Goal: Check status: Check status

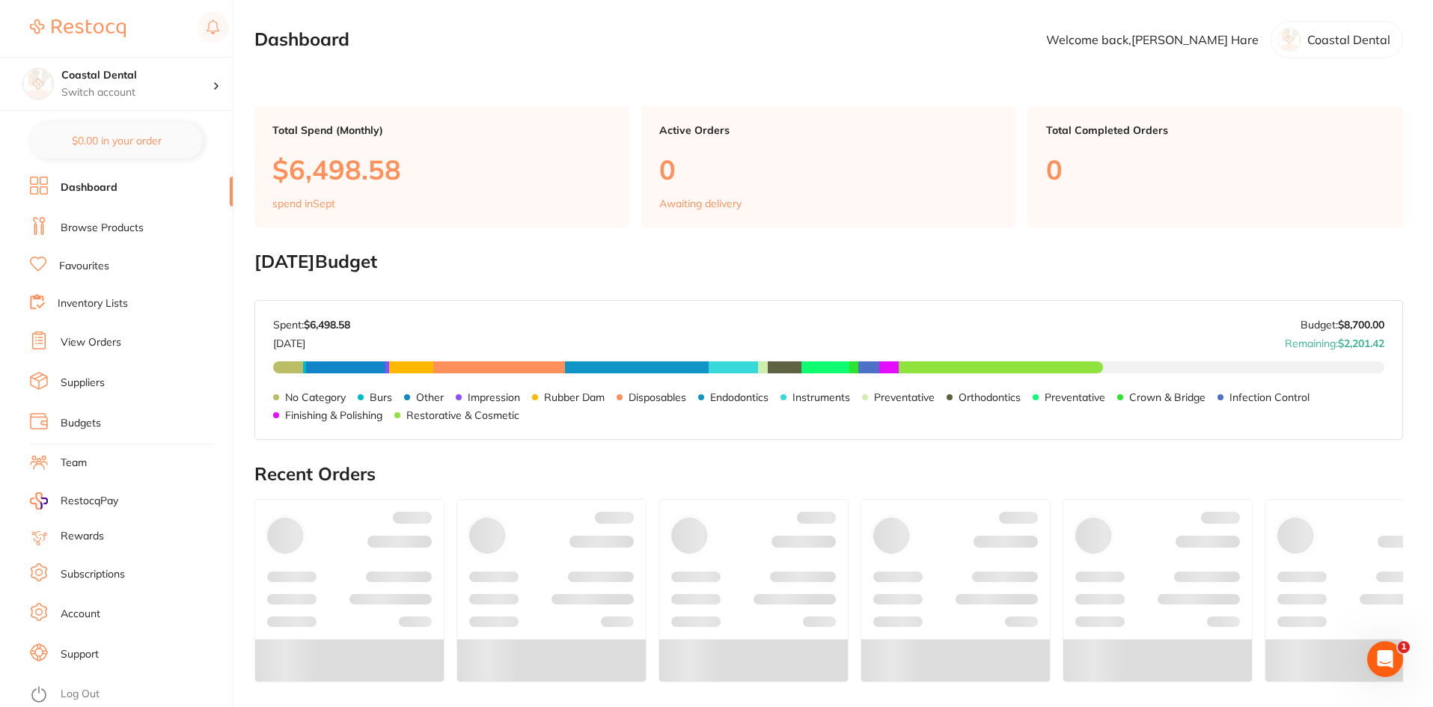
click at [93, 343] on link "View Orders" at bounding box center [91, 342] width 61 height 15
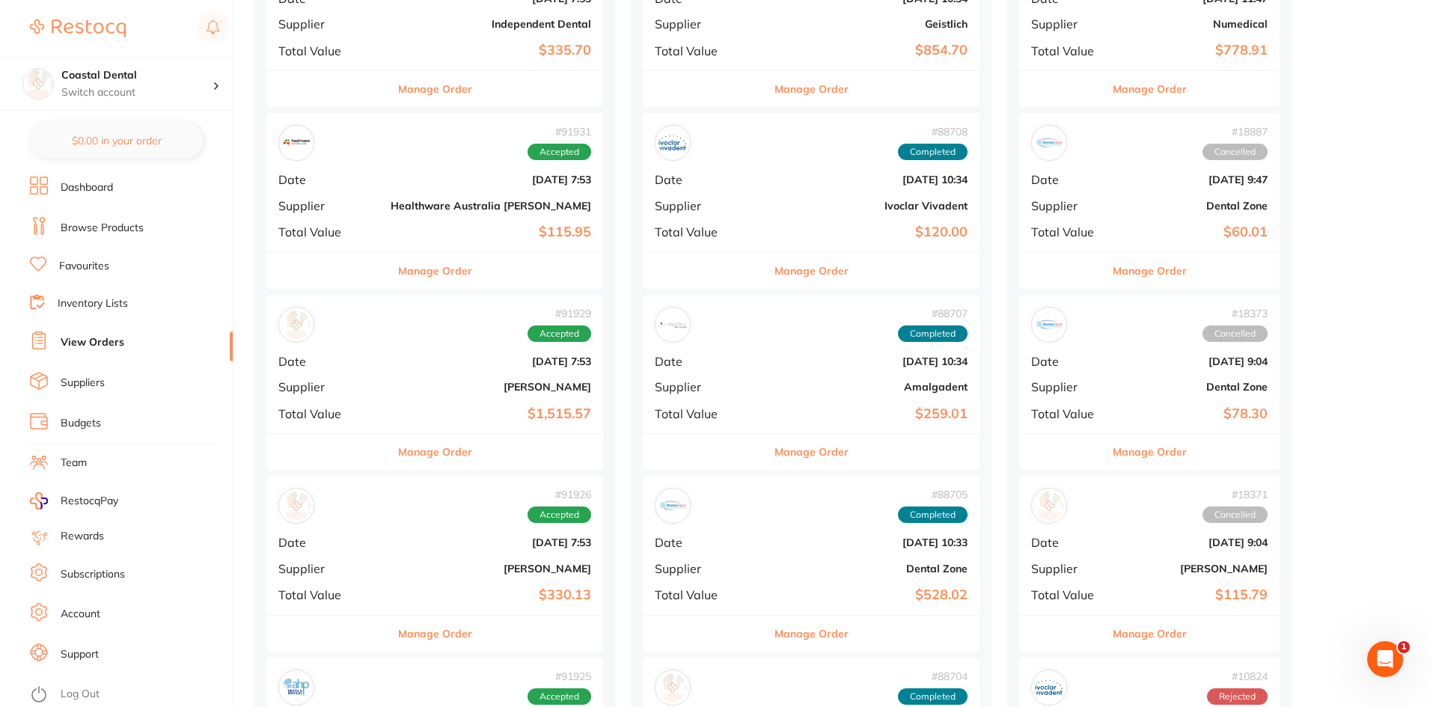
scroll to position [973, 0]
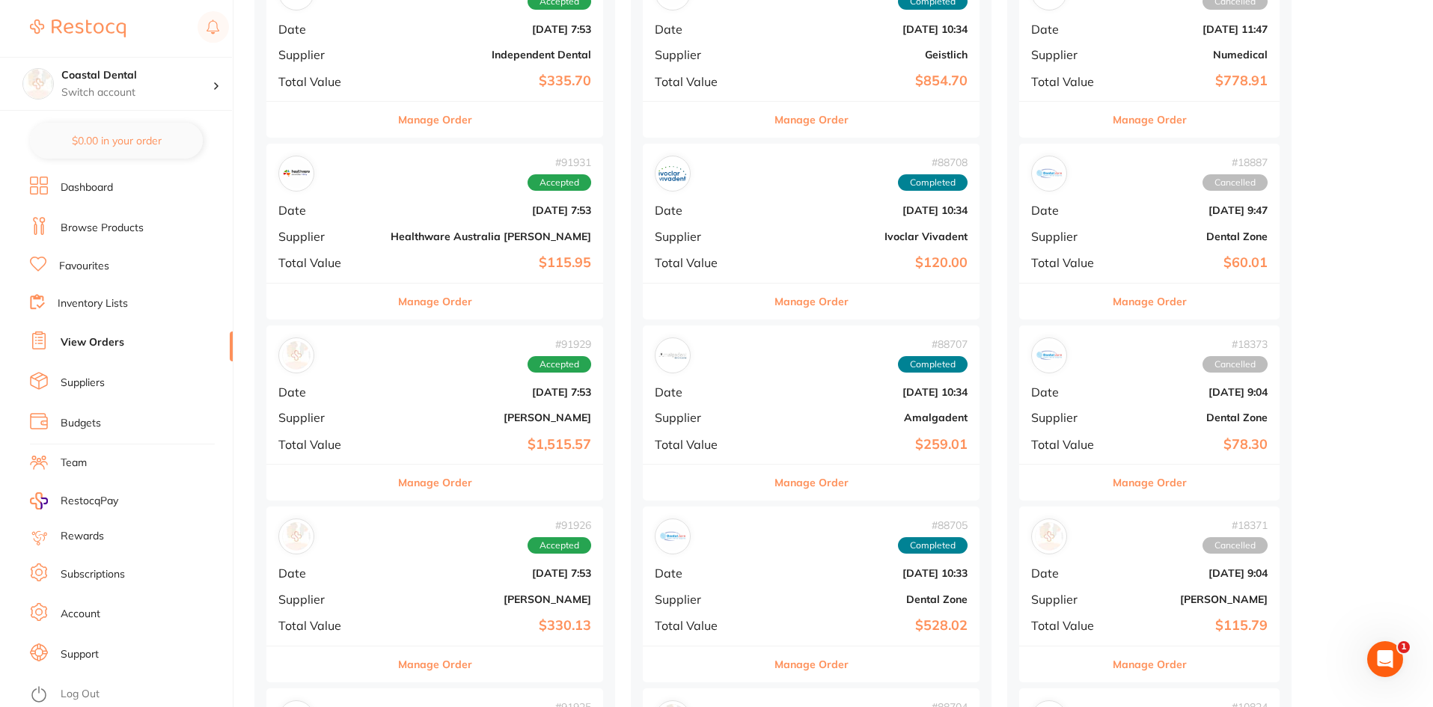
click at [691, 425] on div "# 88707 Completed Date [DATE] 10:34 Supplier Amalgadent Total Value $259.01" at bounding box center [811, 394] width 337 height 138
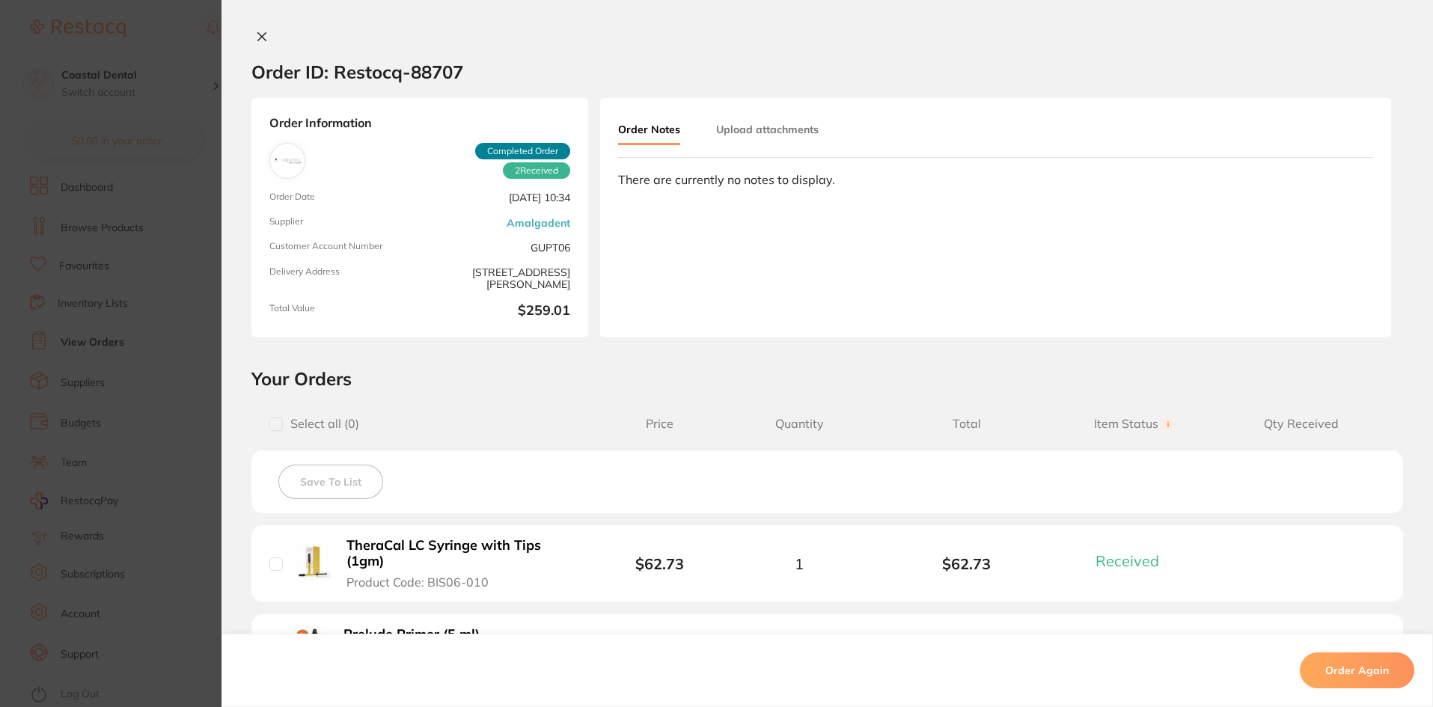
click at [256, 37] on icon at bounding box center [262, 37] width 12 height 12
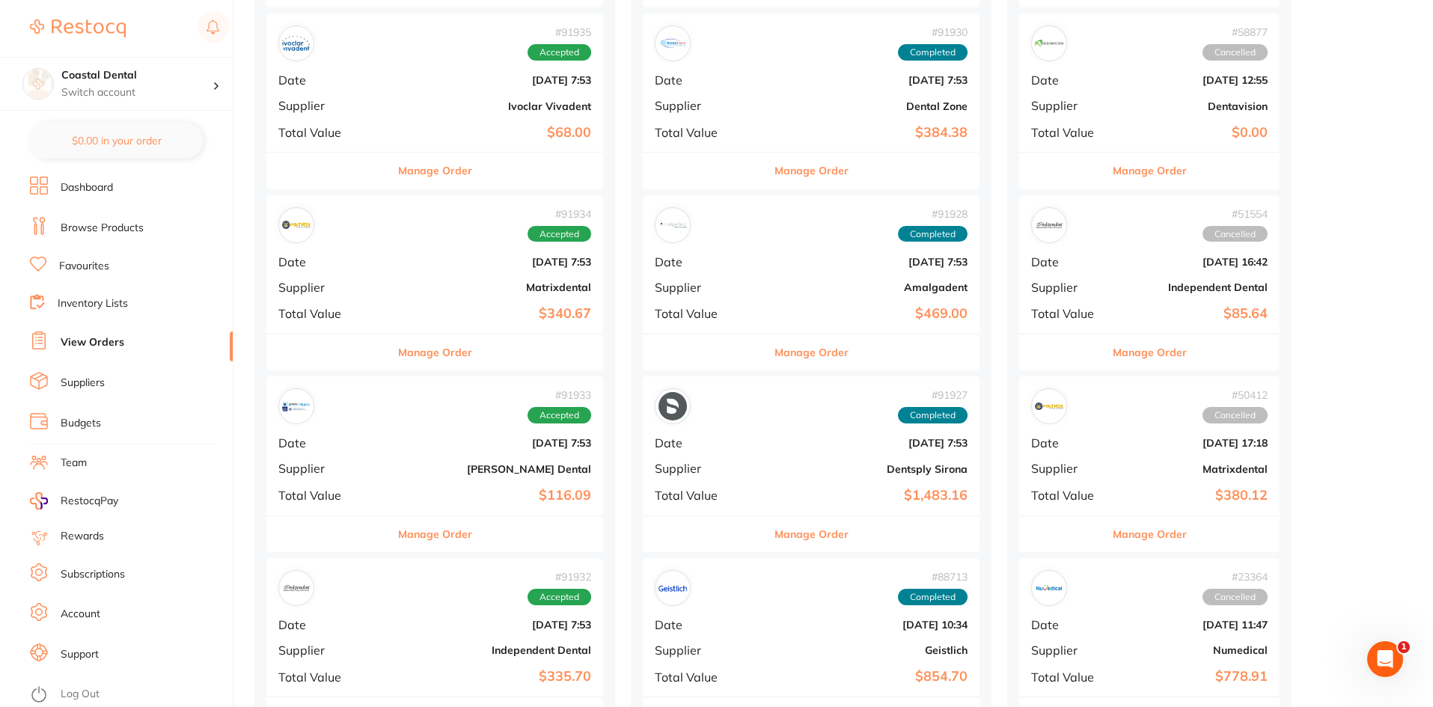
scroll to position [374, 0]
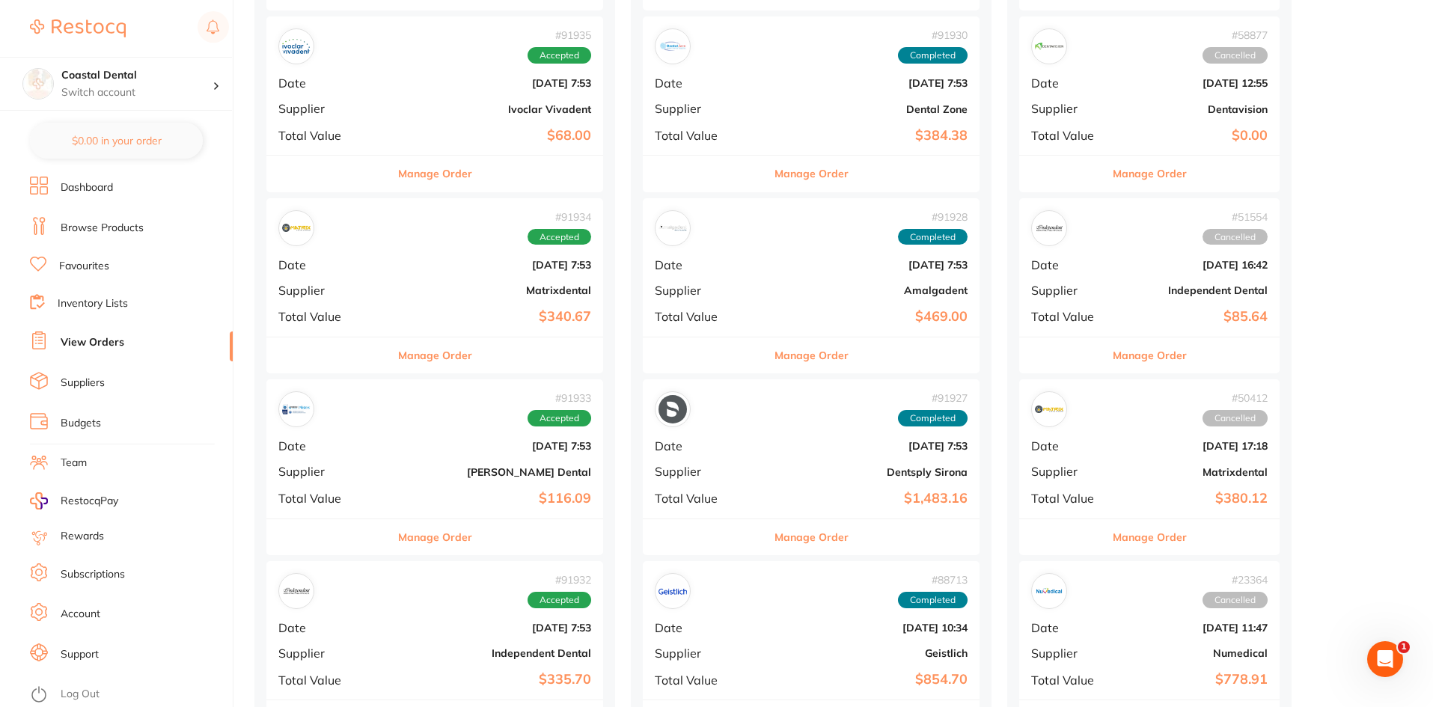
click at [774, 354] on button "Manage Order" at bounding box center [811, 355] width 74 height 36
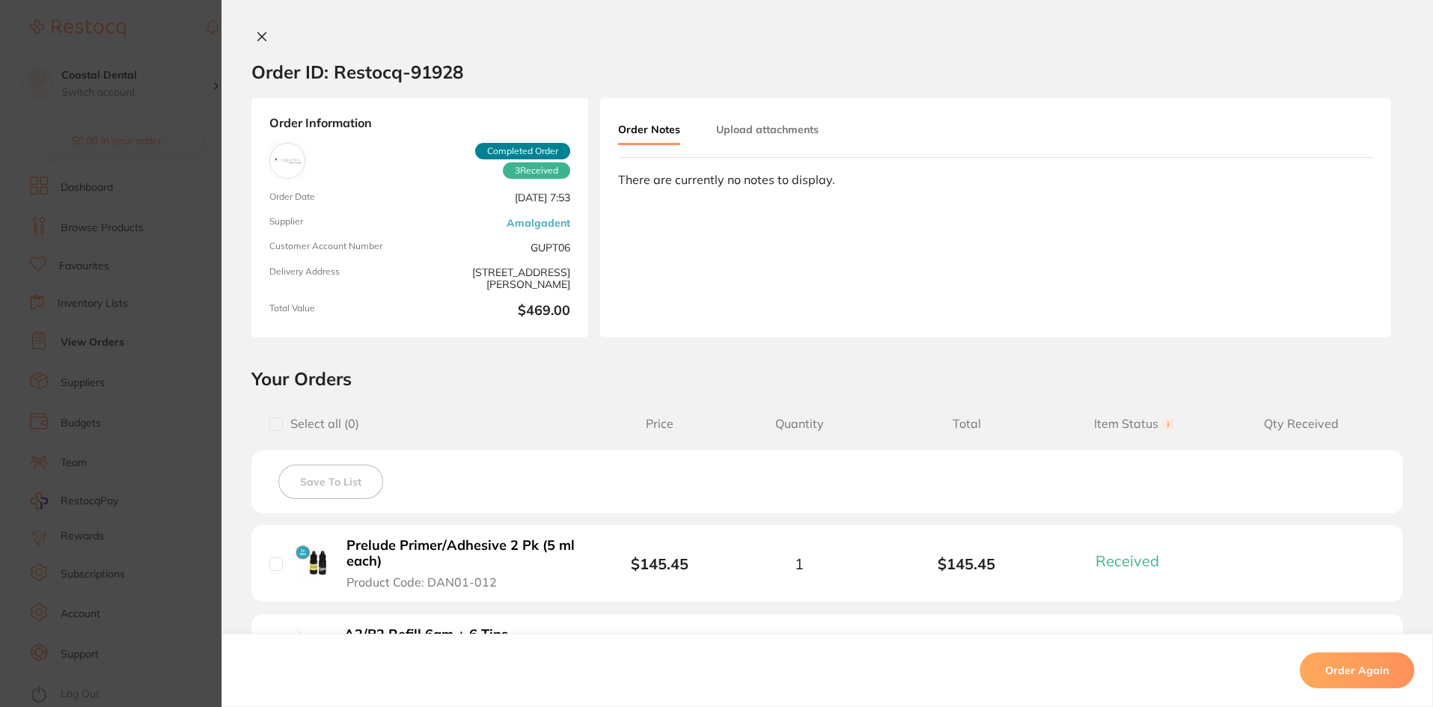
click at [257, 34] on icon at bounding box center [262, 37] width 12 height 12
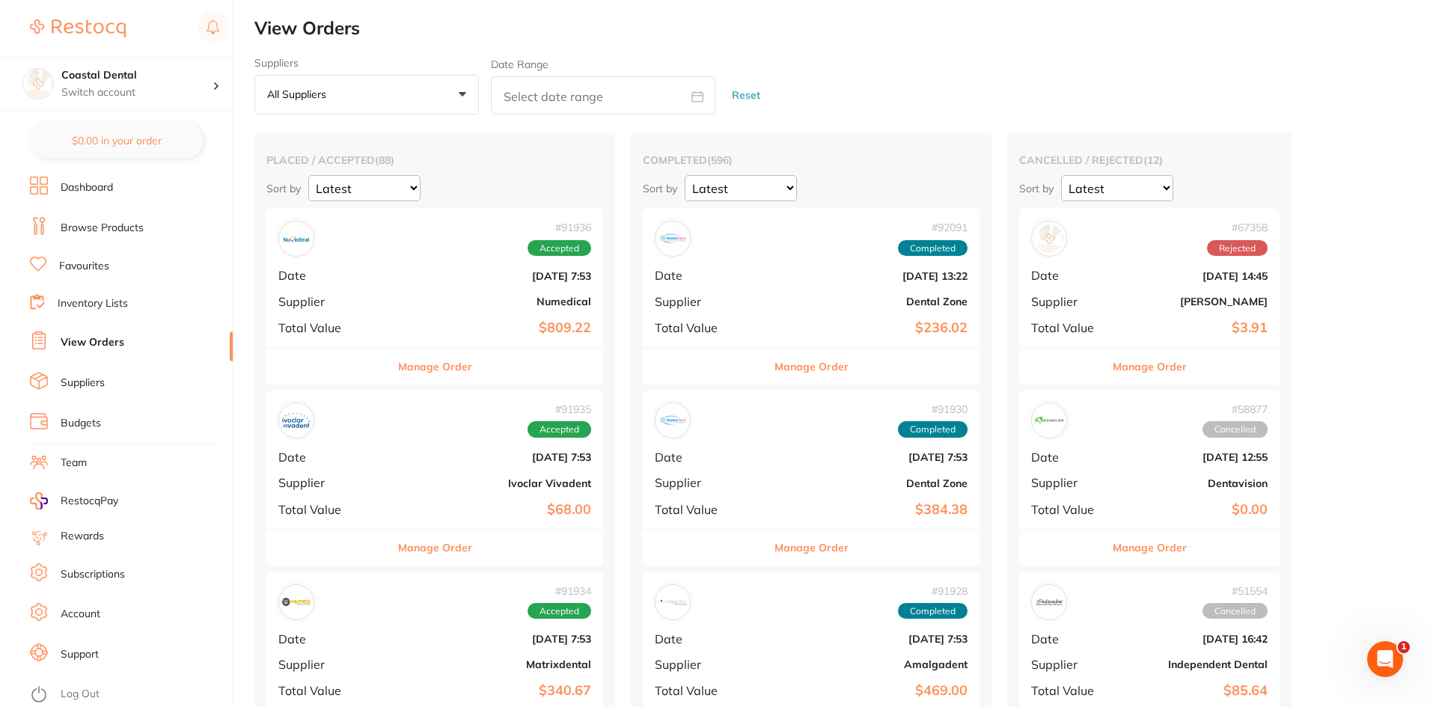
click at [774, 361] on button "Manage Order" at bounding box center [811, 367] width 74 height 36
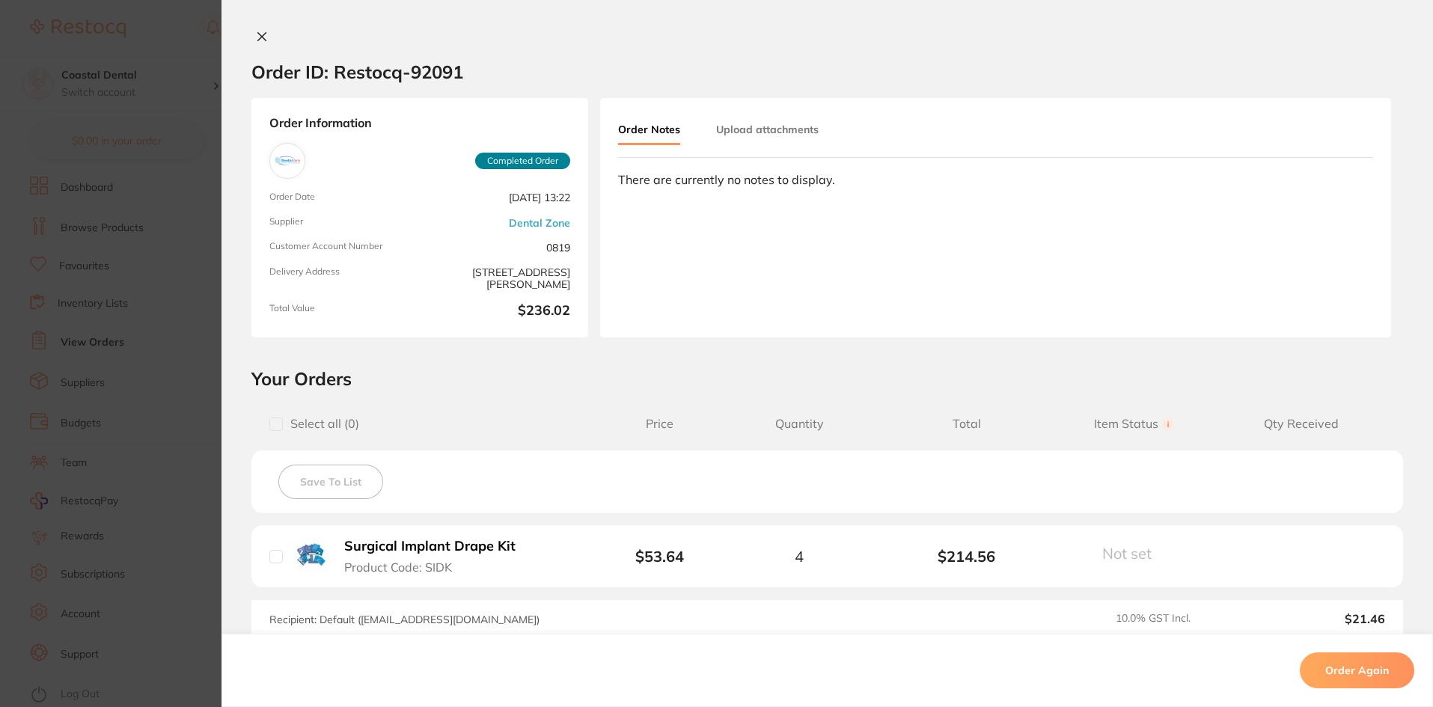
click at [257, 36] on icon at bounding box center [262, 37] width 12 height 12
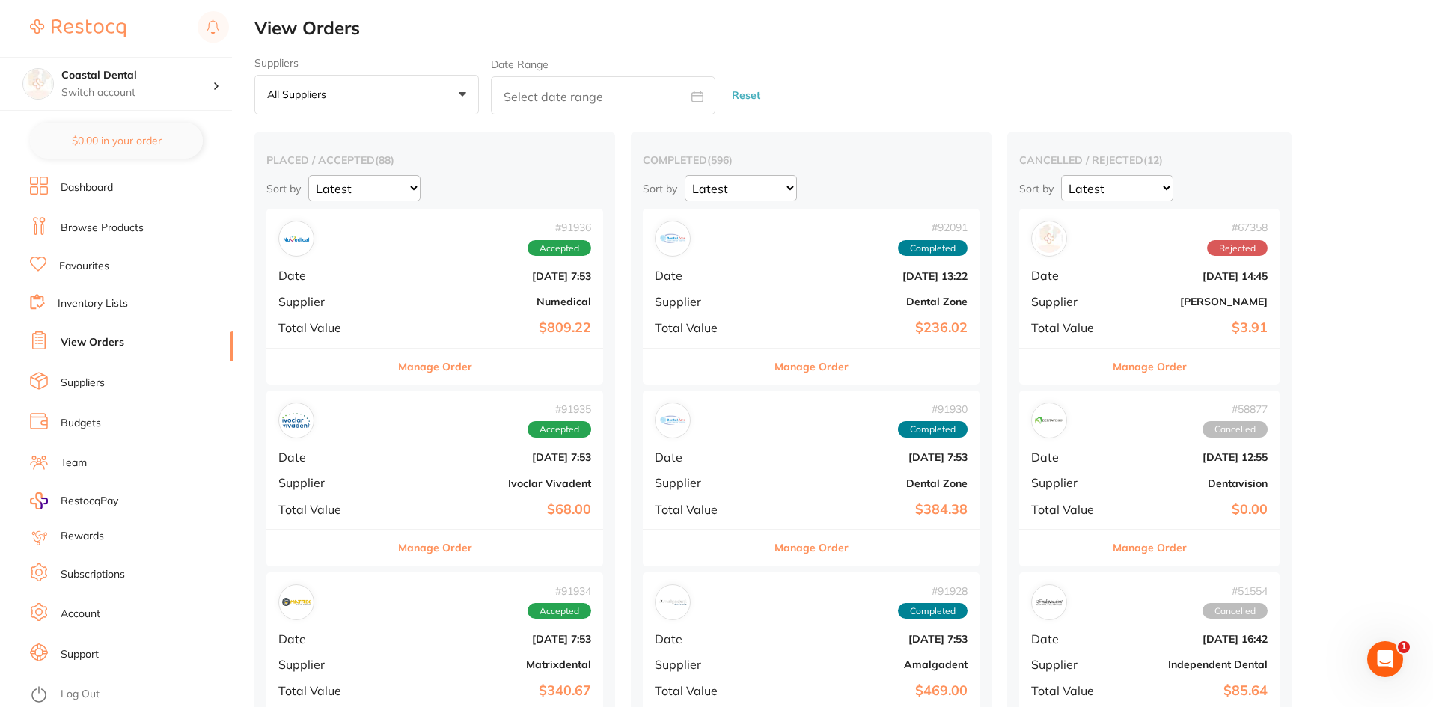
click at [774, 362] on button "Manage Order" at bounding box center [811, 367] width 74 height 36
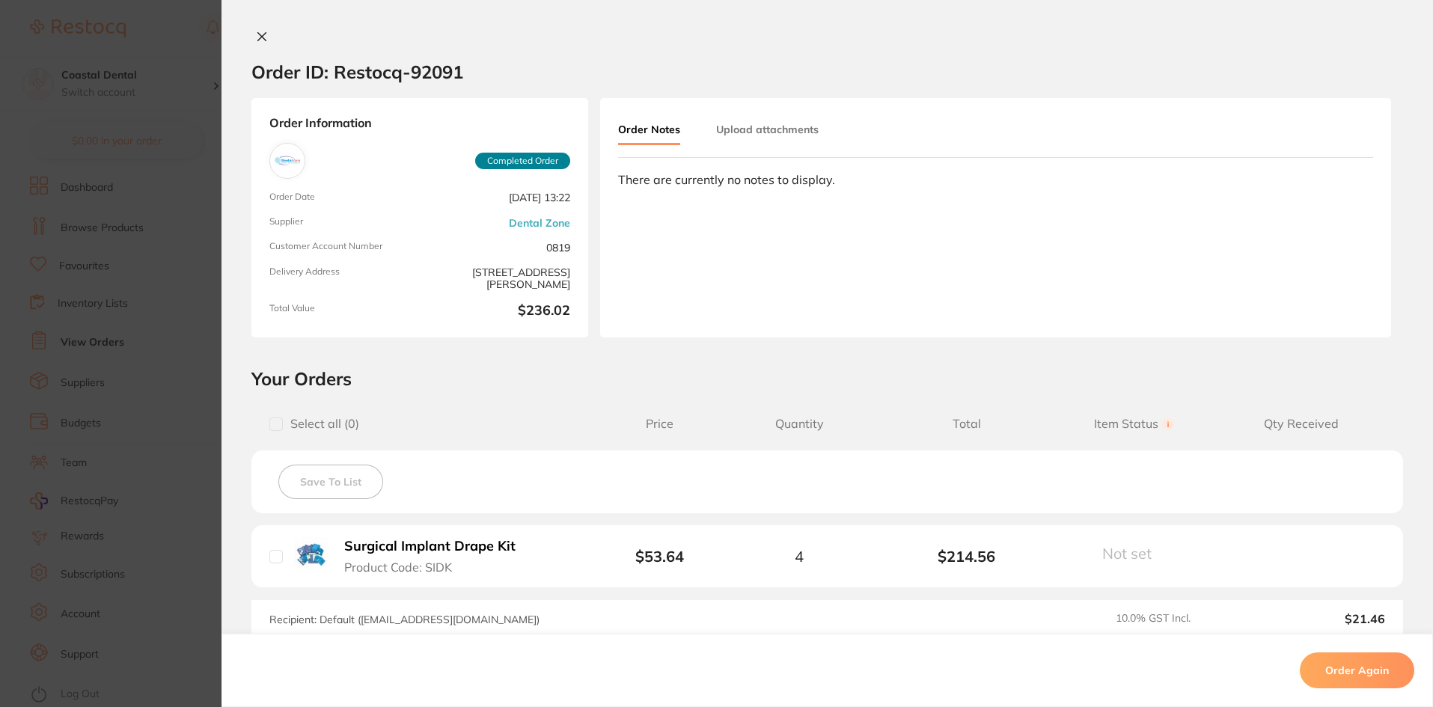
click at [256, 37] on icon at bounding box center [262, 37] width 12 height 12
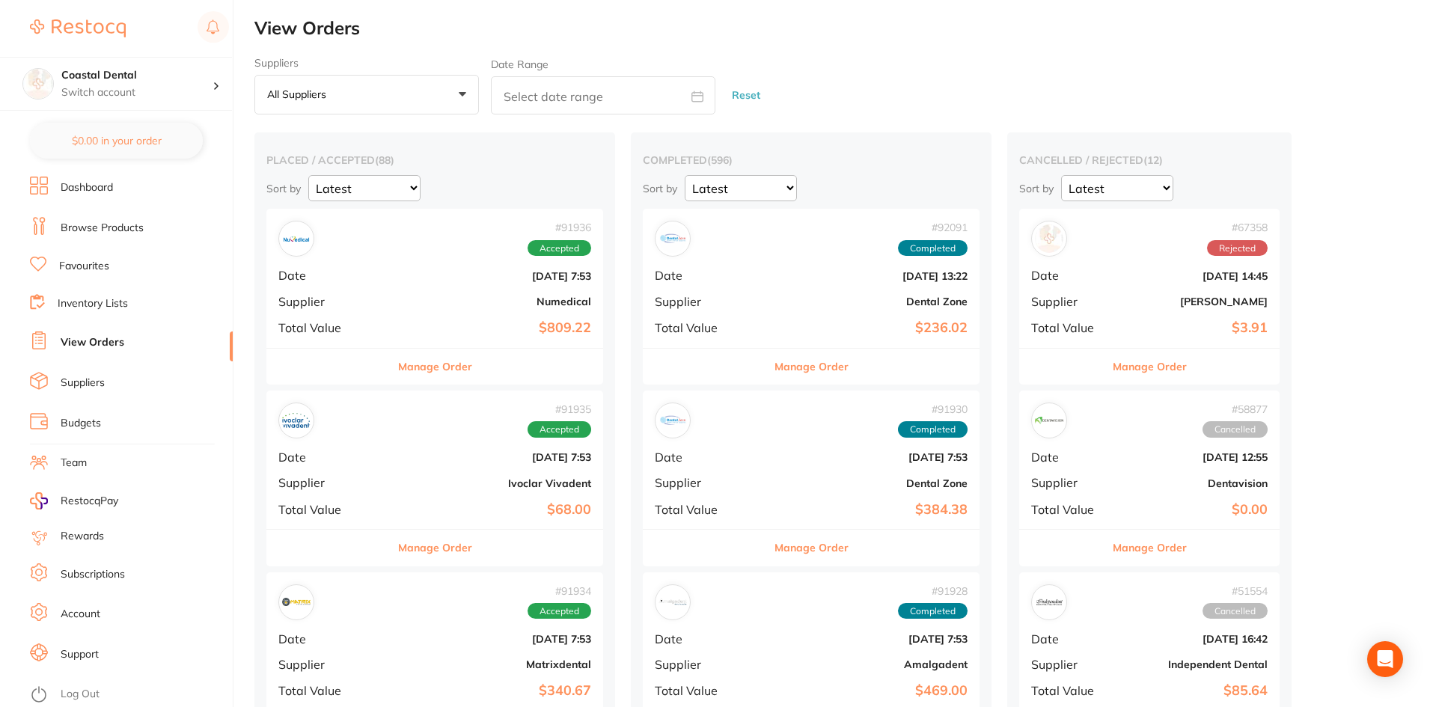
click at [774, 548] on button "Manage Order" at bounding box center [811, 548] width 74 height 36
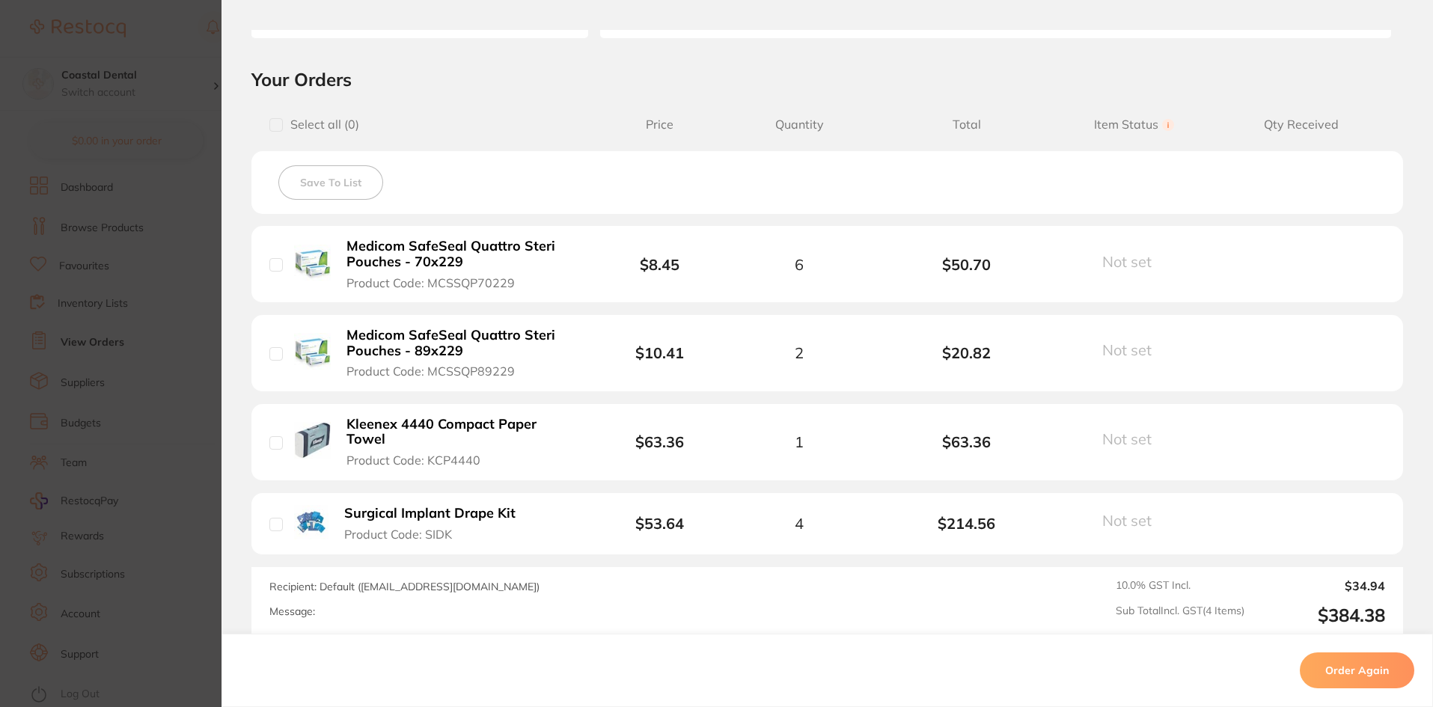
click at [269, 268] on input "checkbox" at bounding box center [275, 264] width 13 height 13
checkbox input "true"
click at [272, 355] on input "checkbox" at bounding box center [275, 353] width 13 height 13
checkbox input "true"
click at [269, 437] on input "checkbox" at bounding box center [275, 442] width 13 height 13
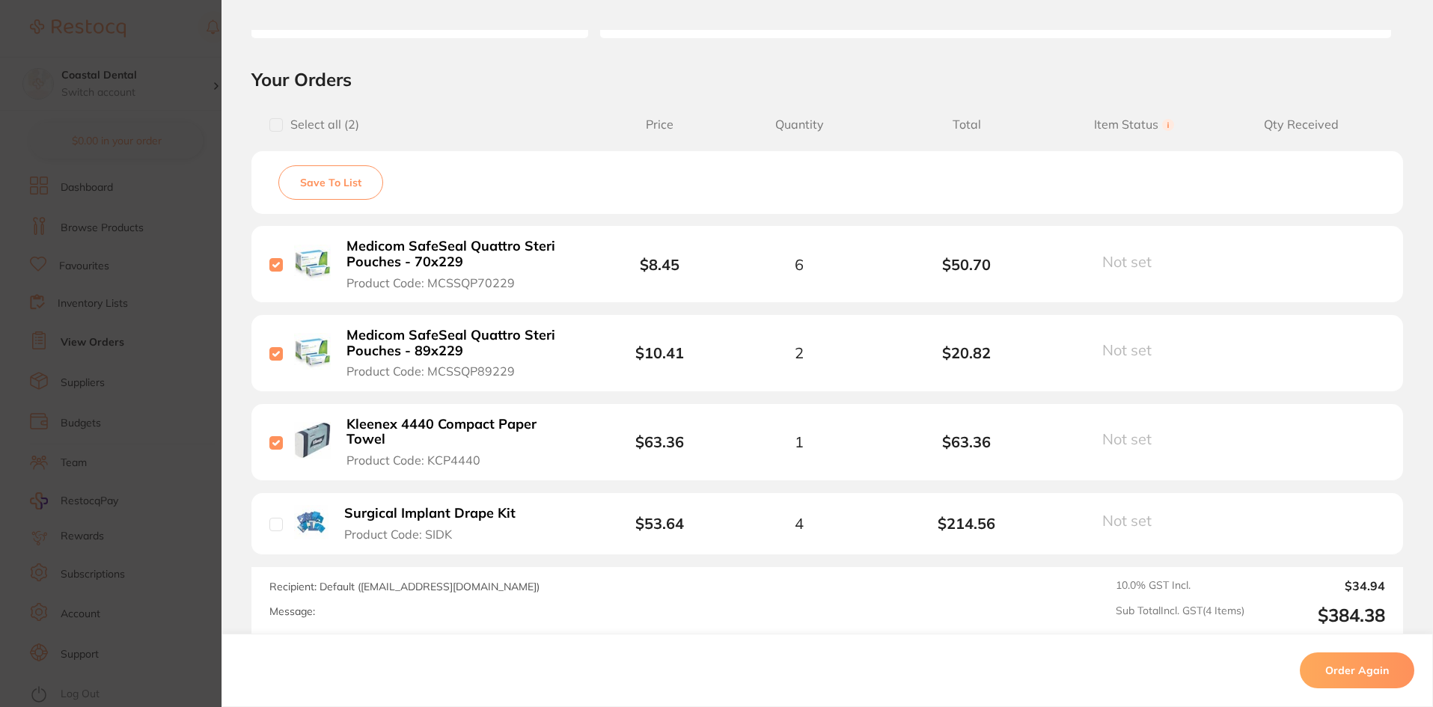
checkbox input "true"
click at [270, 518] on input "checkbox" at bounding box center [275, 524] width 13 height 13
checkbox input "true"
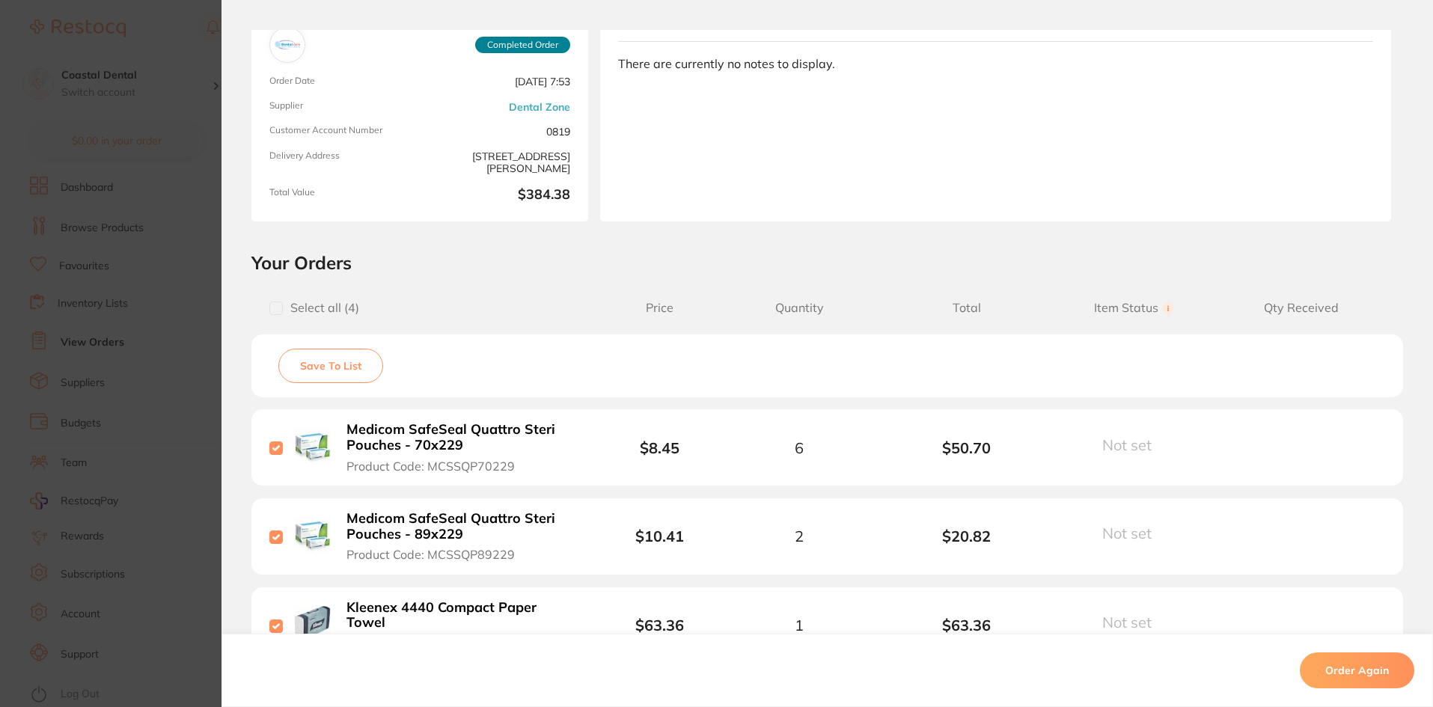
scroll to position [67, 0]
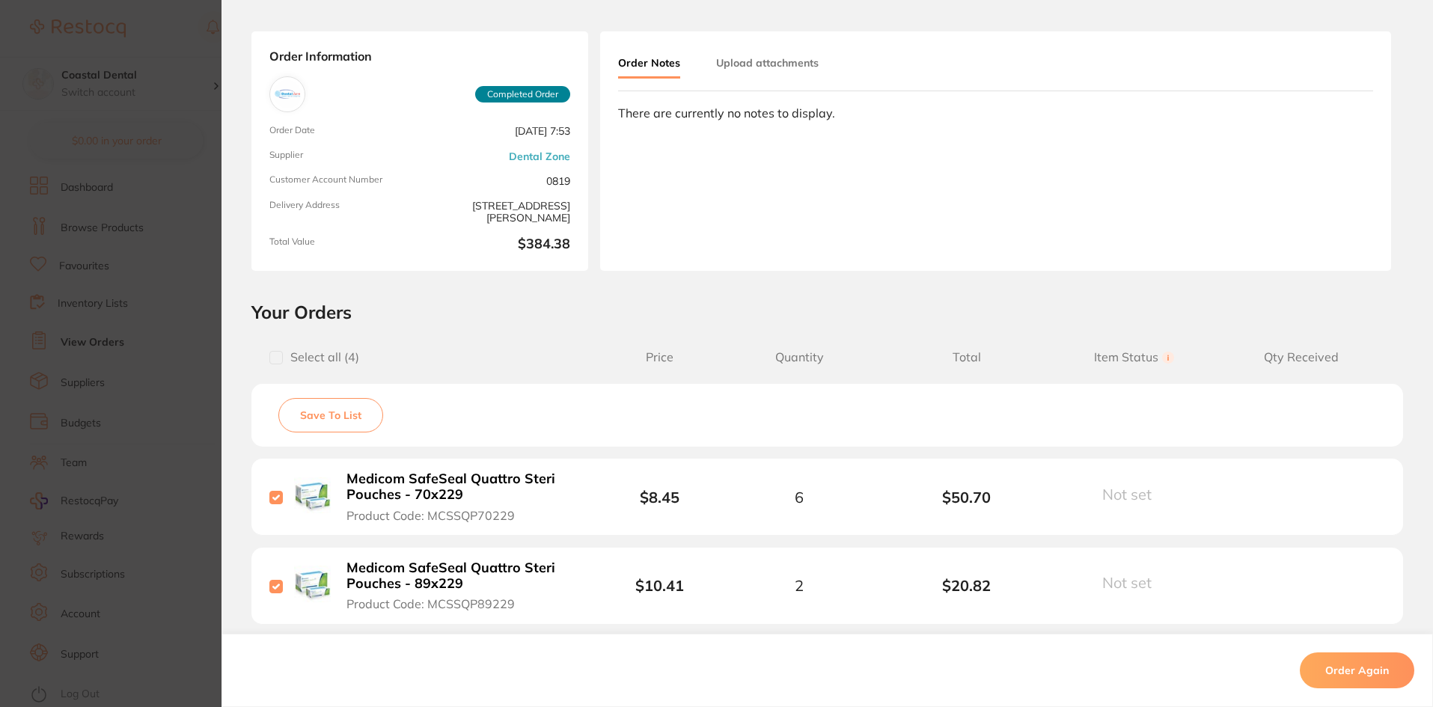
click at [275, 497] on input "checkbox" at bounding box center [275, 497] width 13 height 13
checkbox input "false"
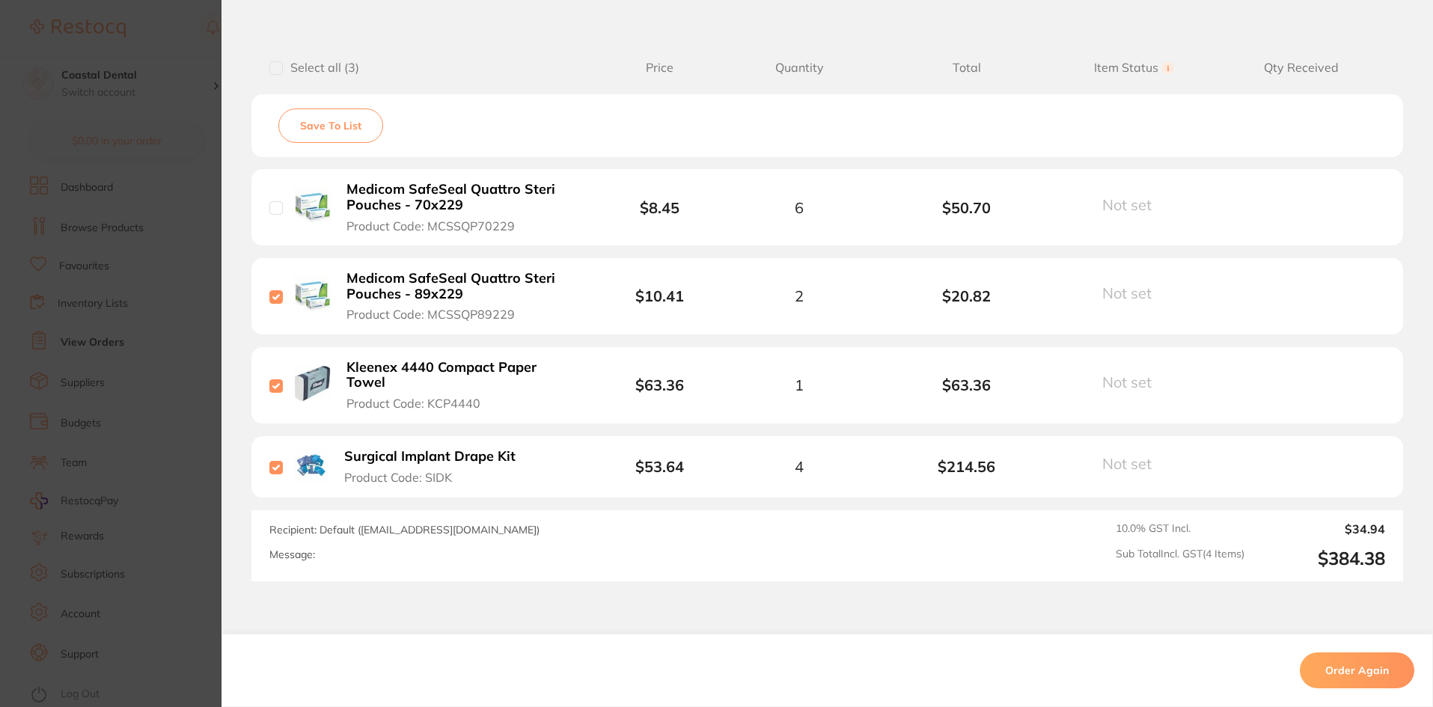
scroll to position [366, 0]
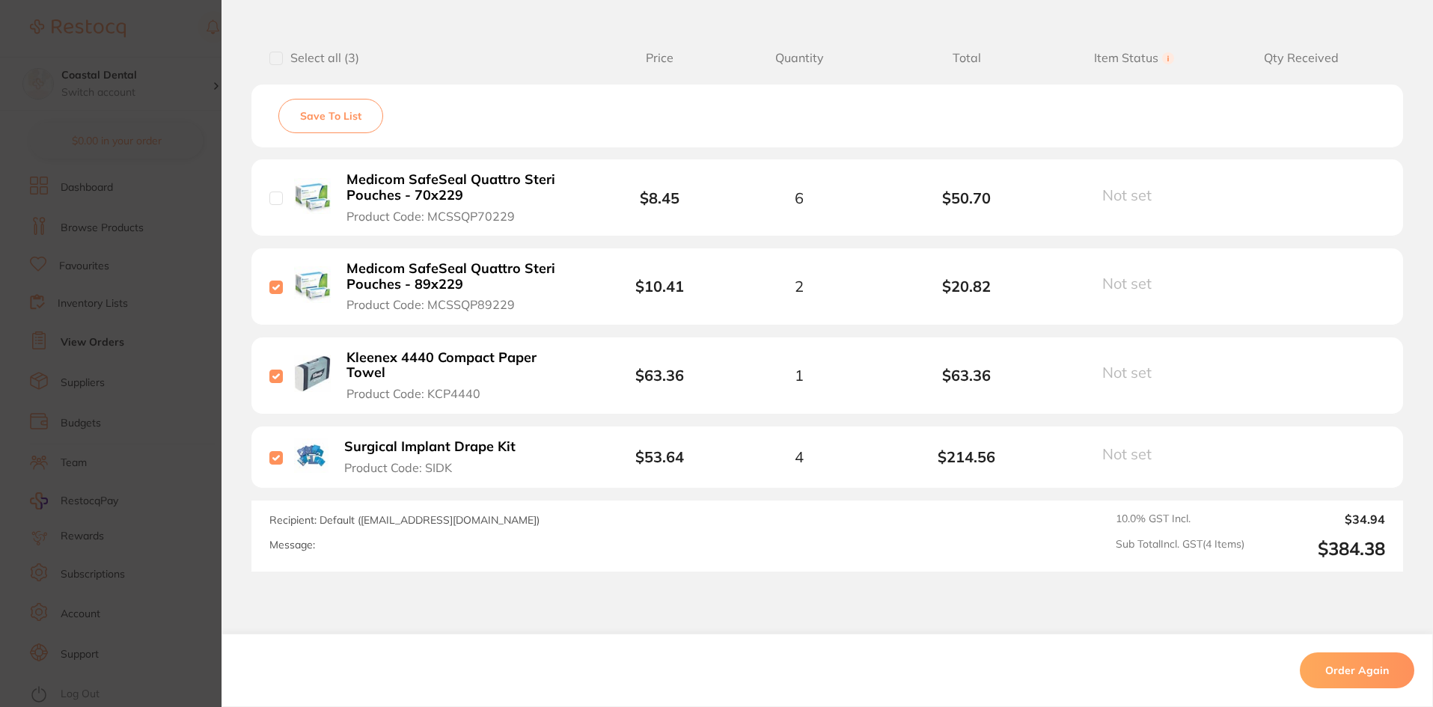
click at [278, 289] on input "checkbox" at bounding box center [275, 287] width 13 height 13
checkbox input "false"
click at [278, 371] on input "checkbox" at bounding box center [275, 376] width 13 height 13
checkbox input "false"
click at [270, 451] on input "checkbox" at bounding box center [275, 457] width 13 height 13
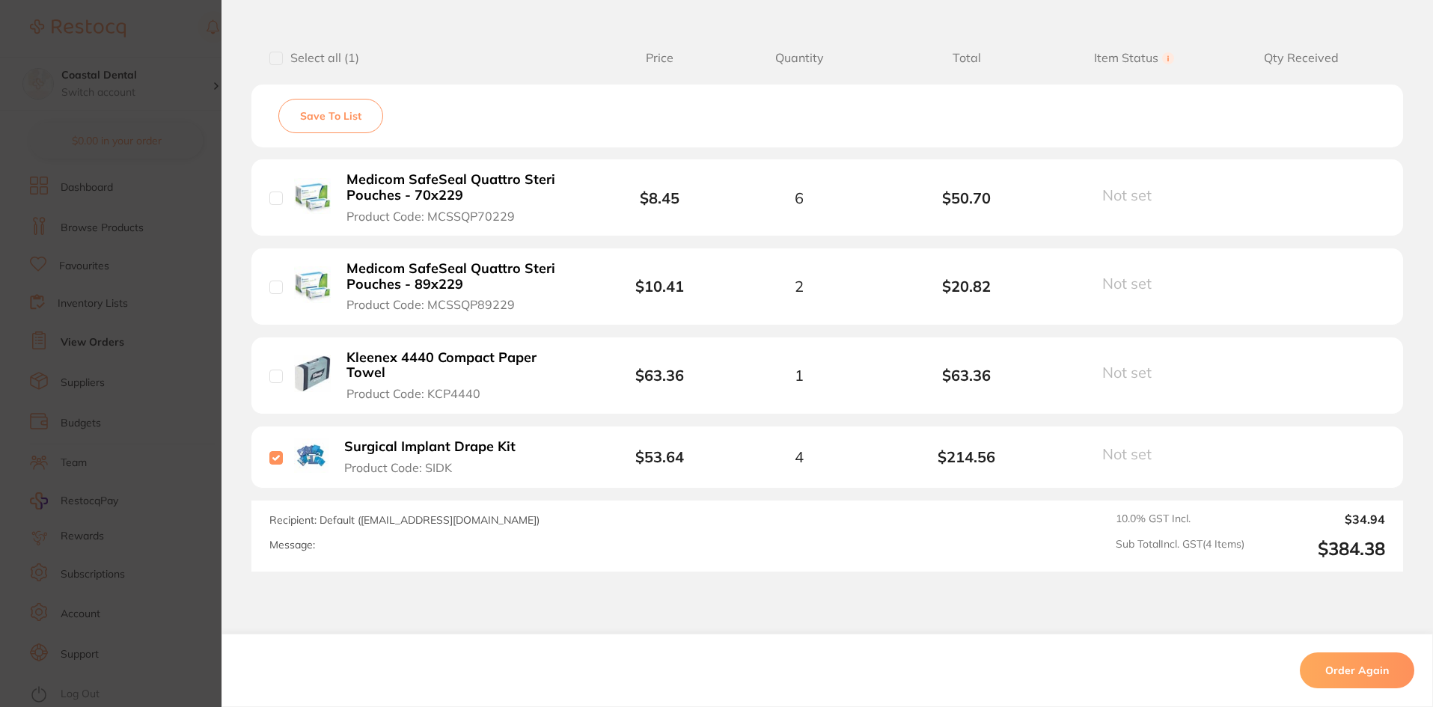
checkbox input "false"
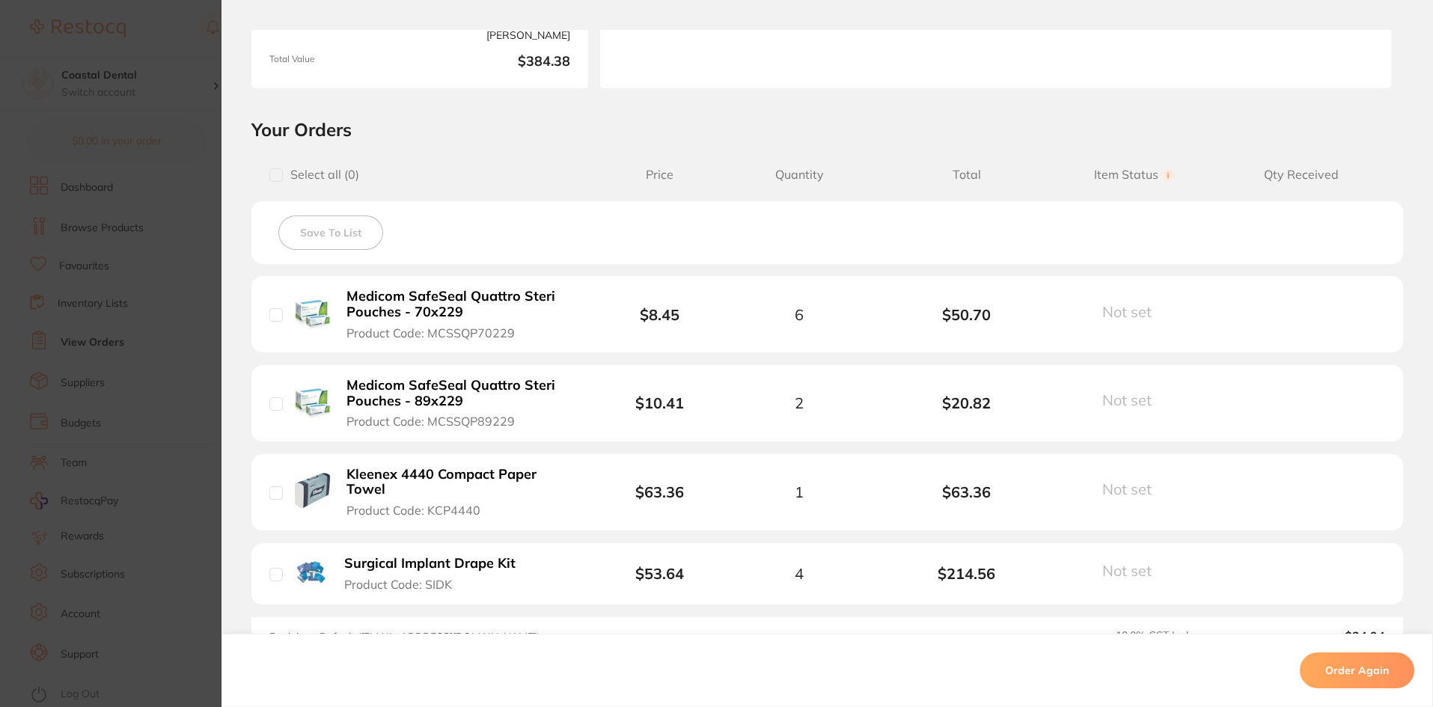
scroll to position [0, 0]
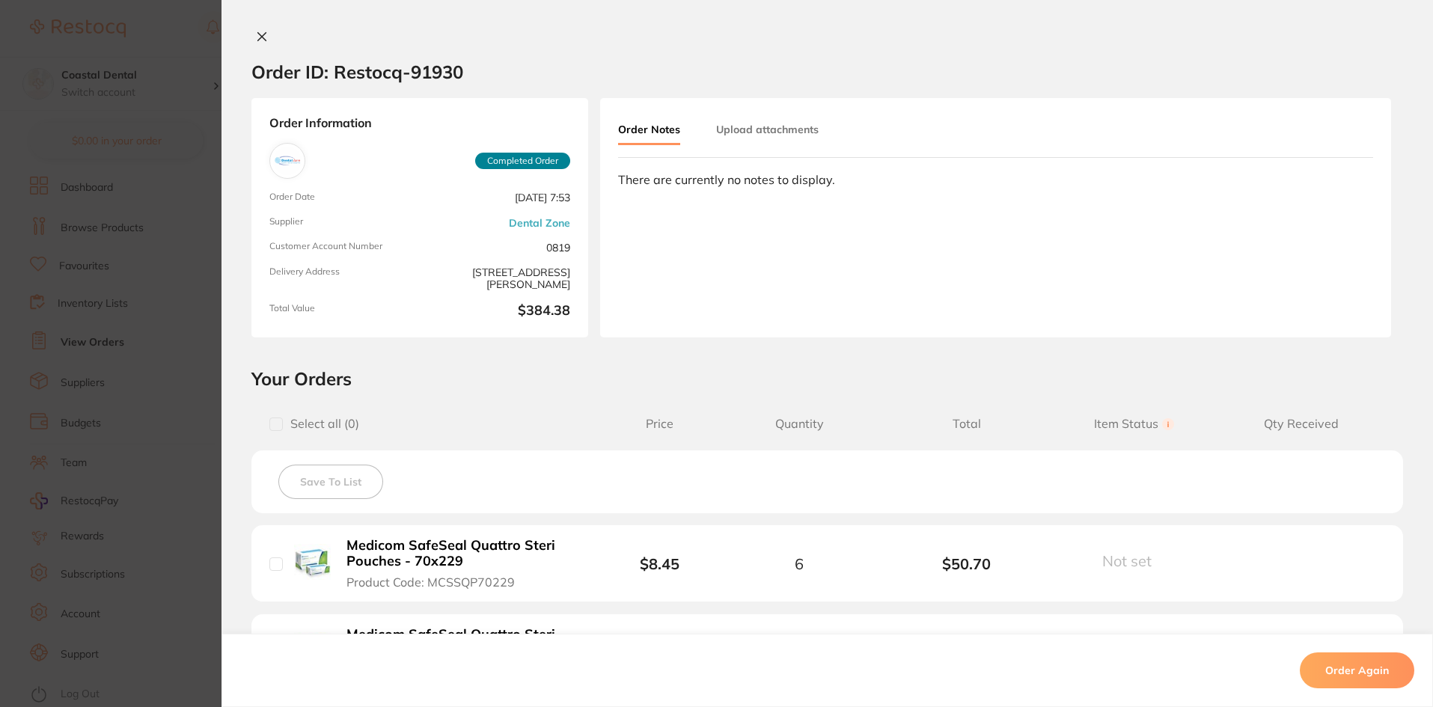
click at [258, 36] on icon at bounding box center [262, 37] width 8 height 8
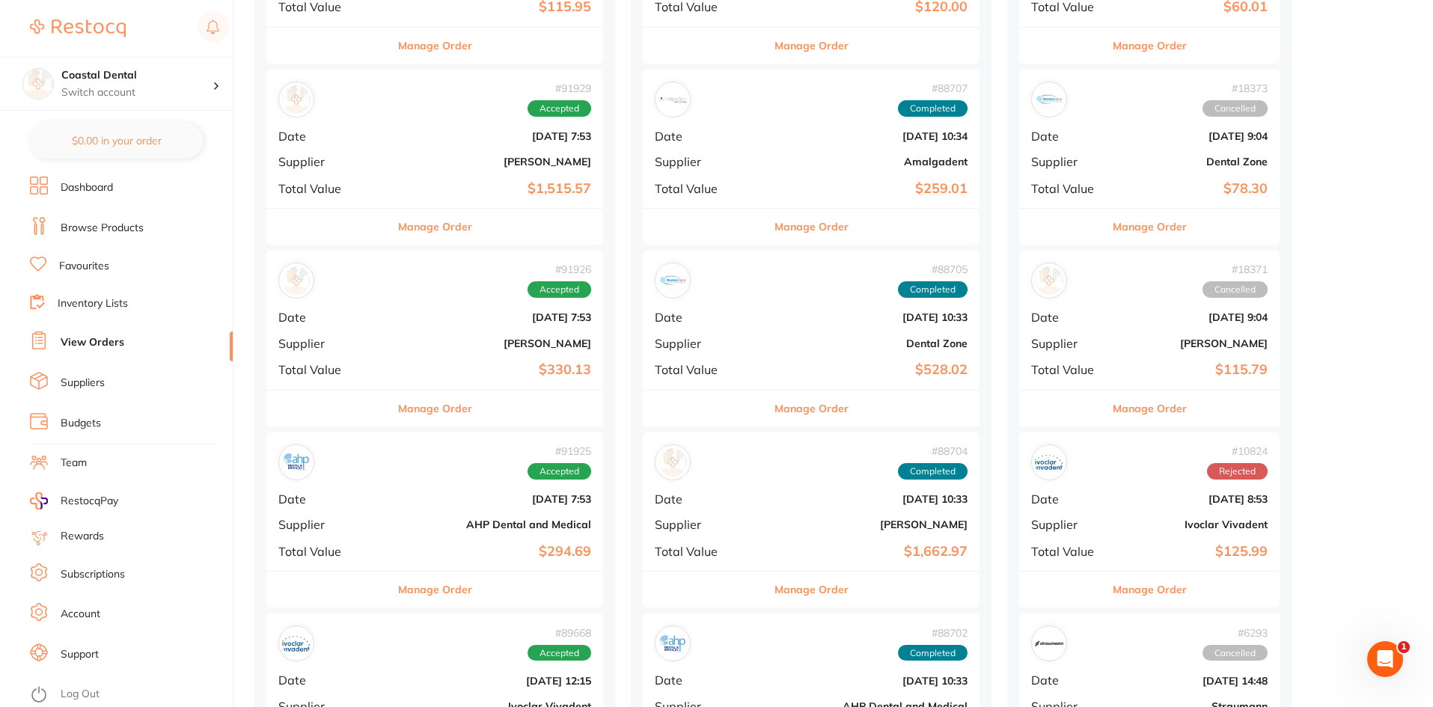
scroll to position [1272, 0]
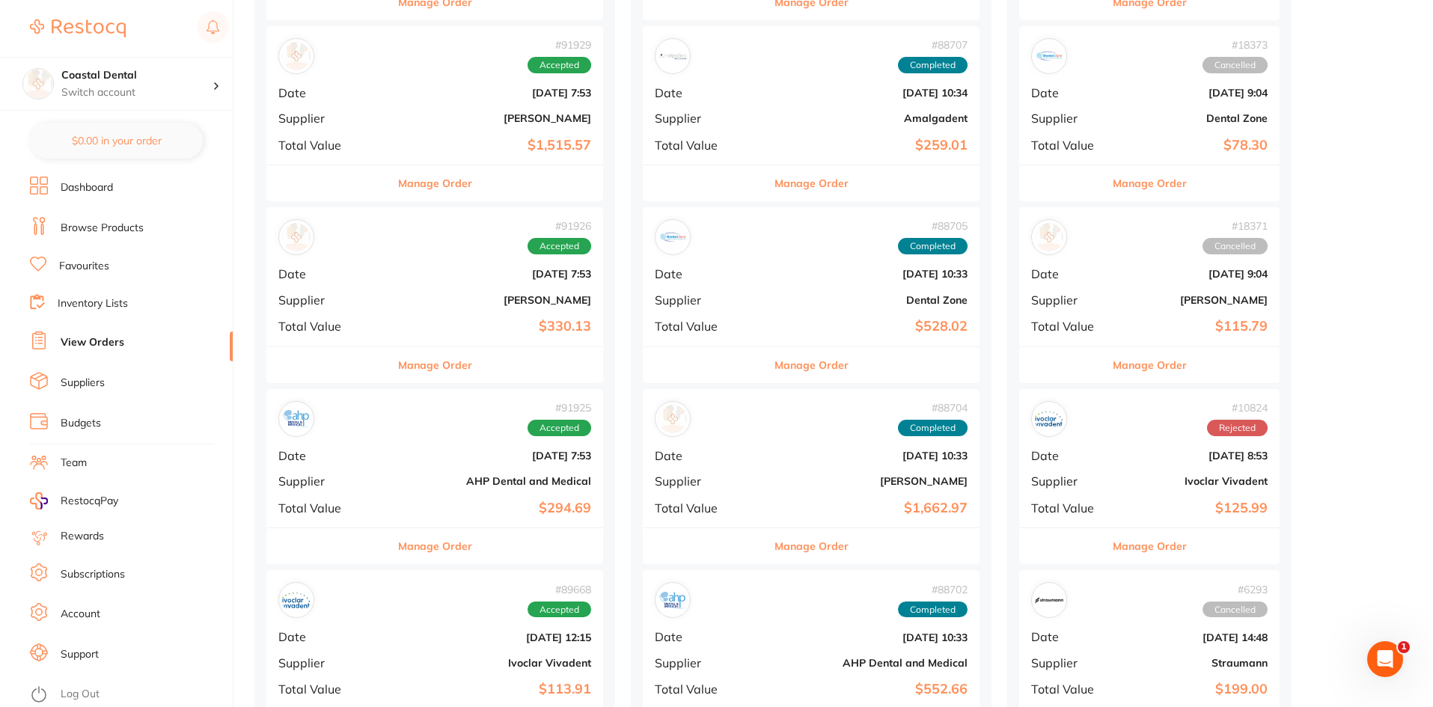
click at [403, 545] on button "Manage Order" at bounding box center [435, 546] width 74 height 36
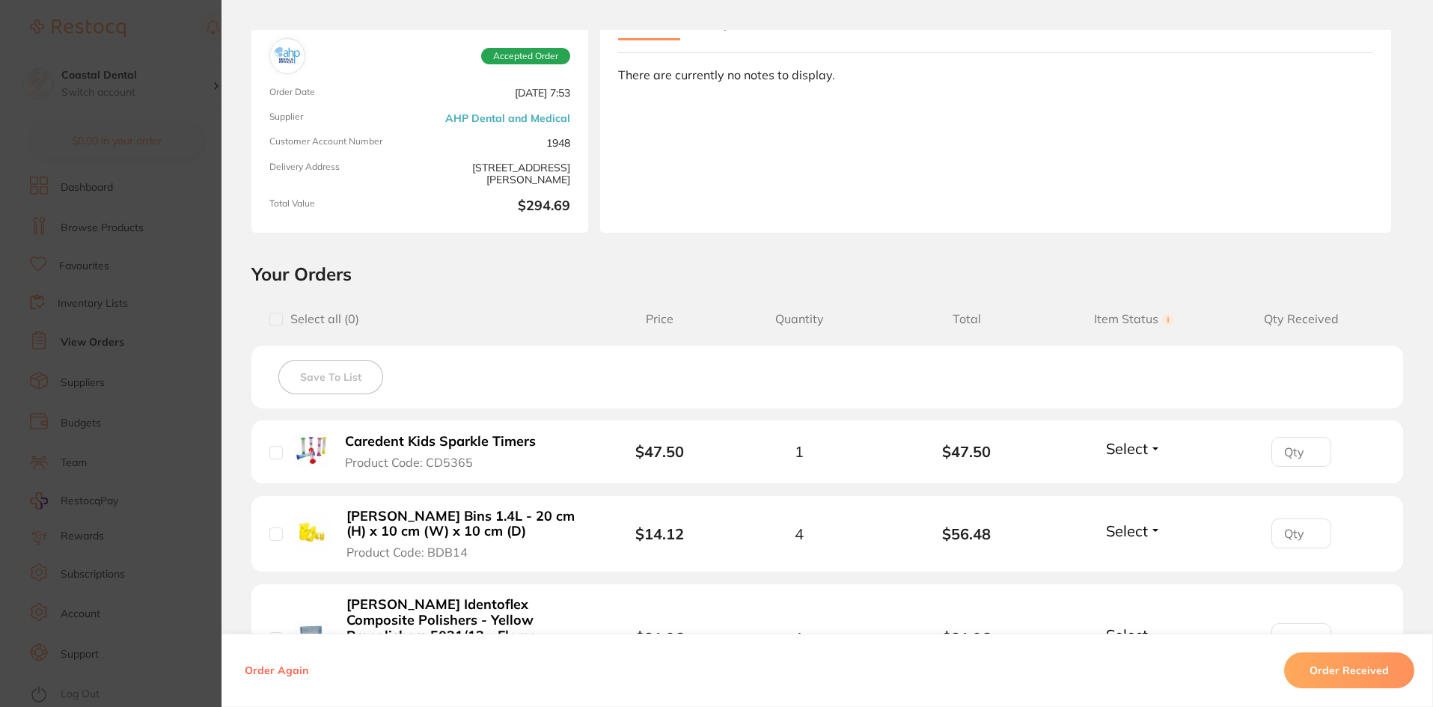
scroll to position [224, 0]
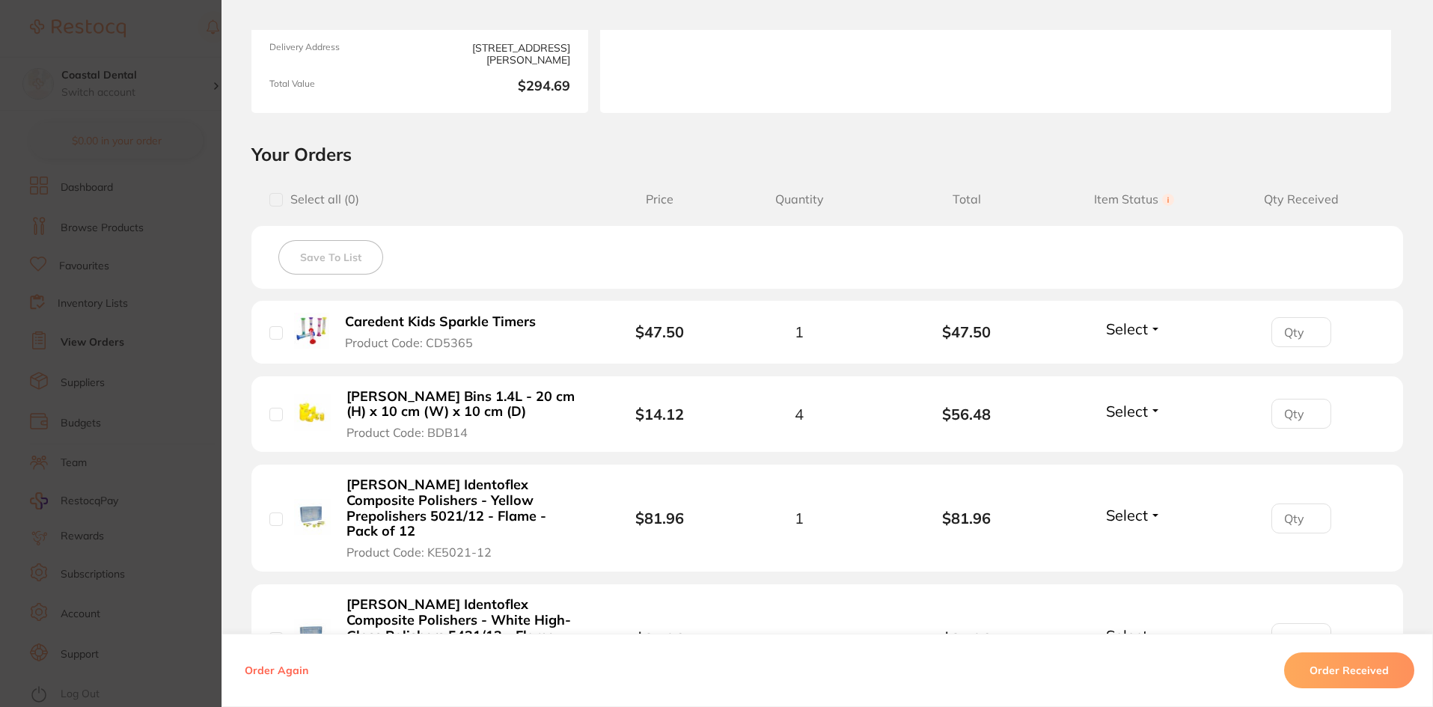
click at [1148, 328] on button "Select" at bounding box center [1133, 328] width 64 height 19
click at [1131, 361] on span "Received" at bounding box center [1134, 360] width 38 height 11
click at [1152, 411] on button "Select" at bounding box center [1133, 411] width 64 height 19
click at [1125, 447] on span "Received" at bounding box center [1134, 443] width 38 height 11
click at [1151, 508] on button "Select" at bounding box center [1133, 515] width 64 height 19
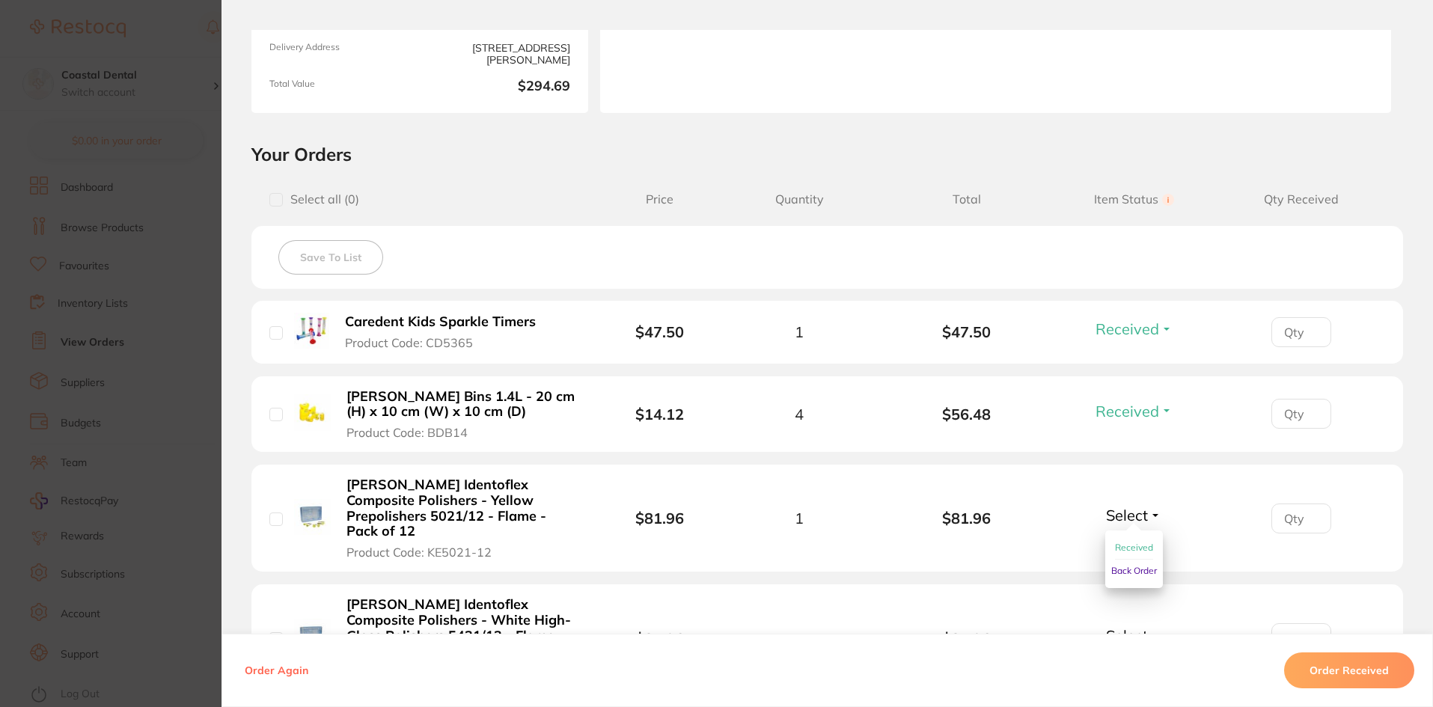
click at [1127, 543] on span "Received" at bounding box center [1134, 547] width 38 height 11
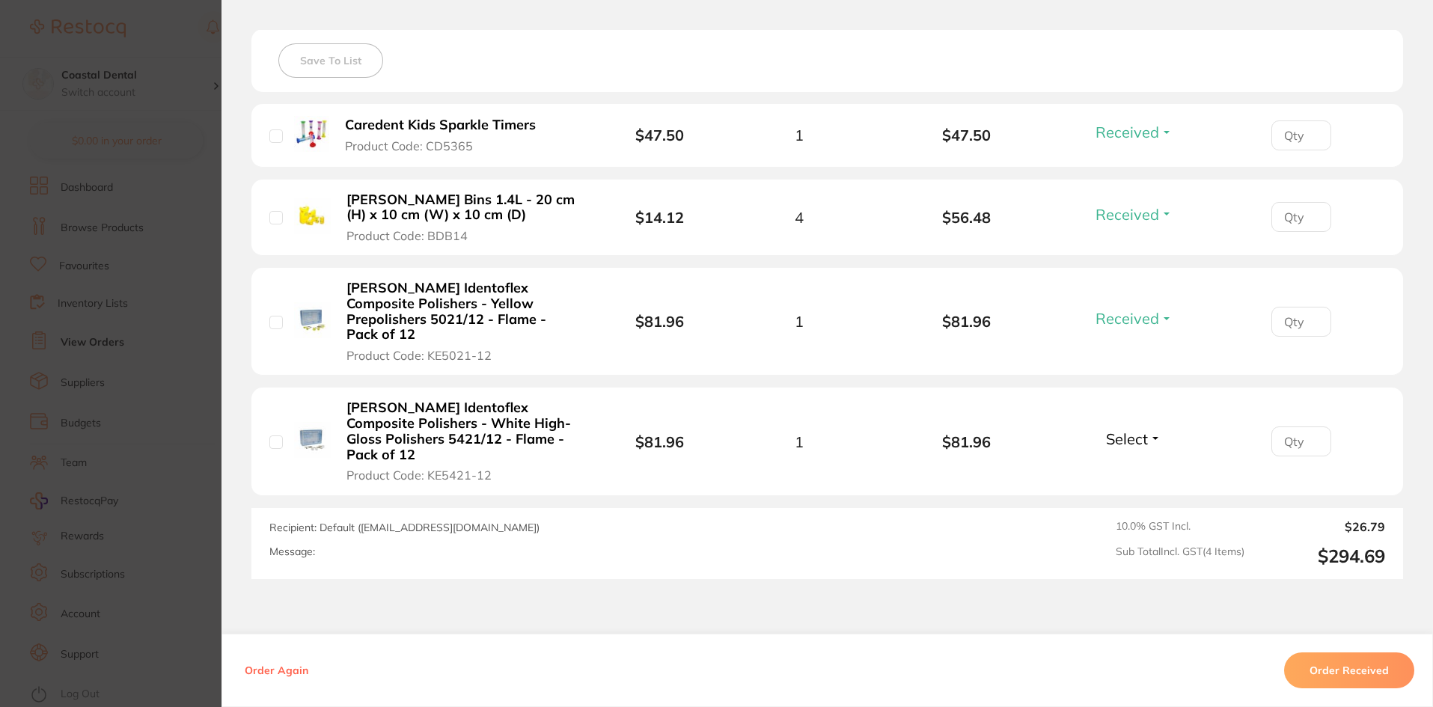
scroll to position [449, 0]
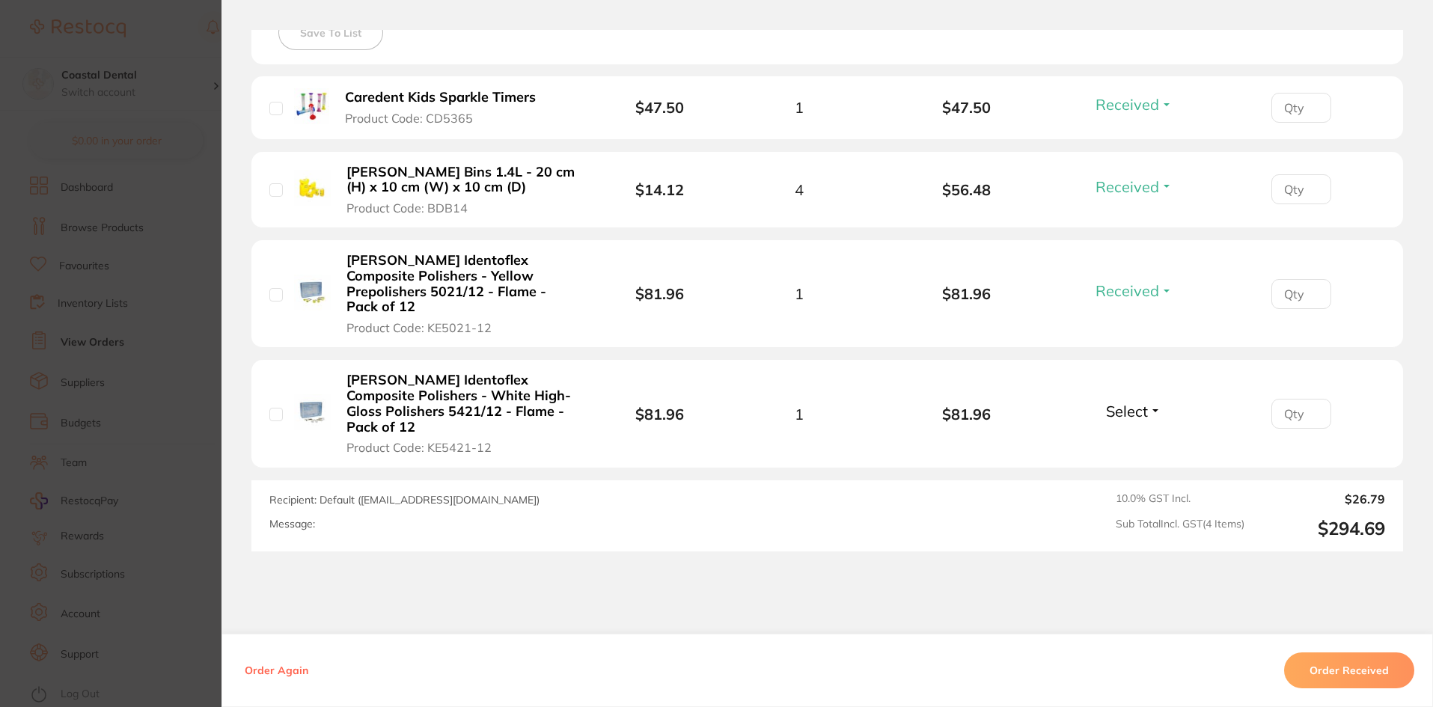
click at [1151, 402] on button "Select" at bounding box center [1133, 411] width 64 height 19
click at [1139, 438] on span "Received" at bounding box center [1134, 443] width 38 height 11
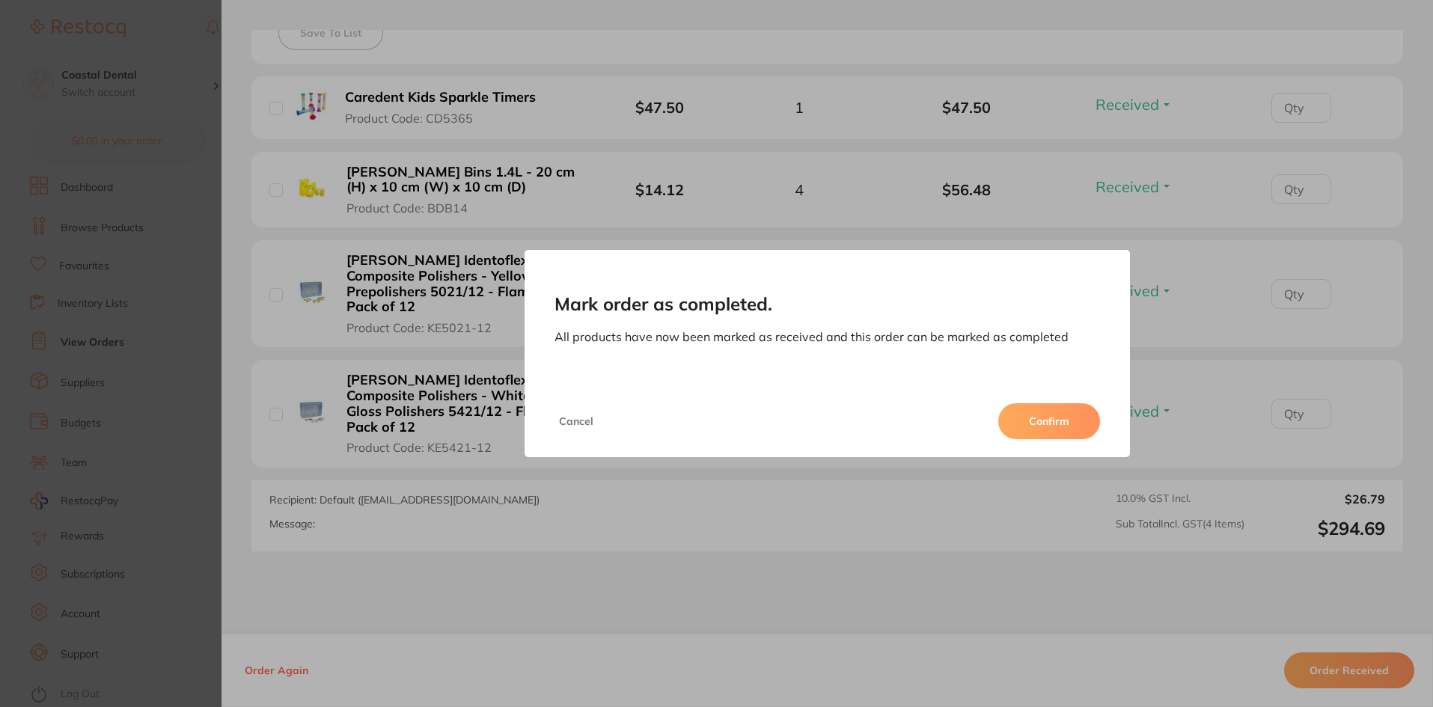
drag, startPoint x: 1047, startPoint y: 423, endPoint x: 1066, endPoint y: 417, distance: 19.6
click at [1047, 423] on button "Confirm" at bounding box center [1049, 421] width 102 height 36
